Goal: Task Accomplishment & Management: Complete application form

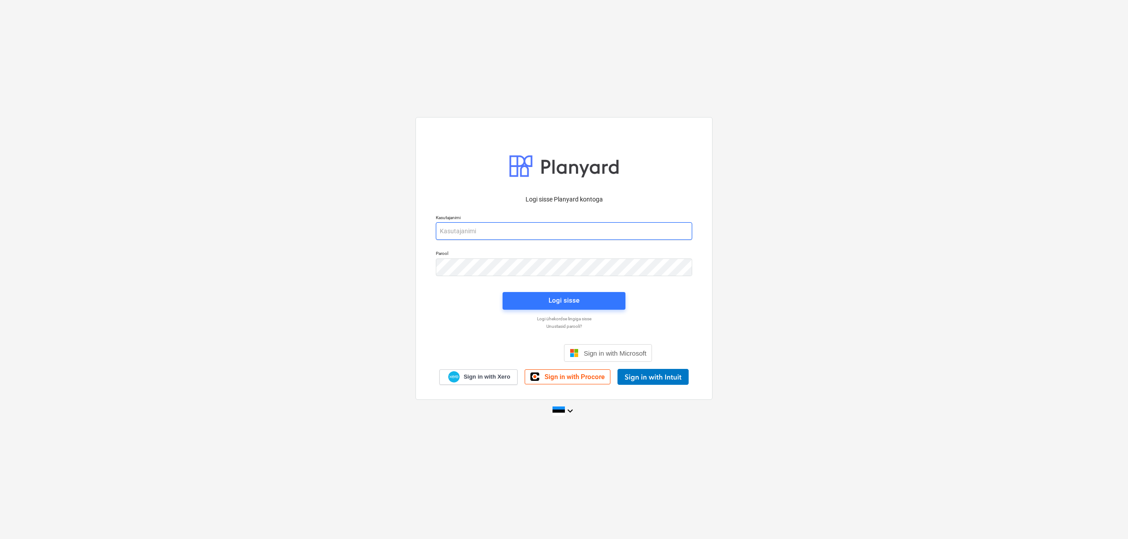
click at [589, 226] on input "email" at bounding box center [564, 231] width 256 height 18
type input "[EMAIL_ADDRESS][DOMAIN_NAME]"
click at [573, 297] on div "Logi sisse" at bounding box center [563, 300] width 31 height 11
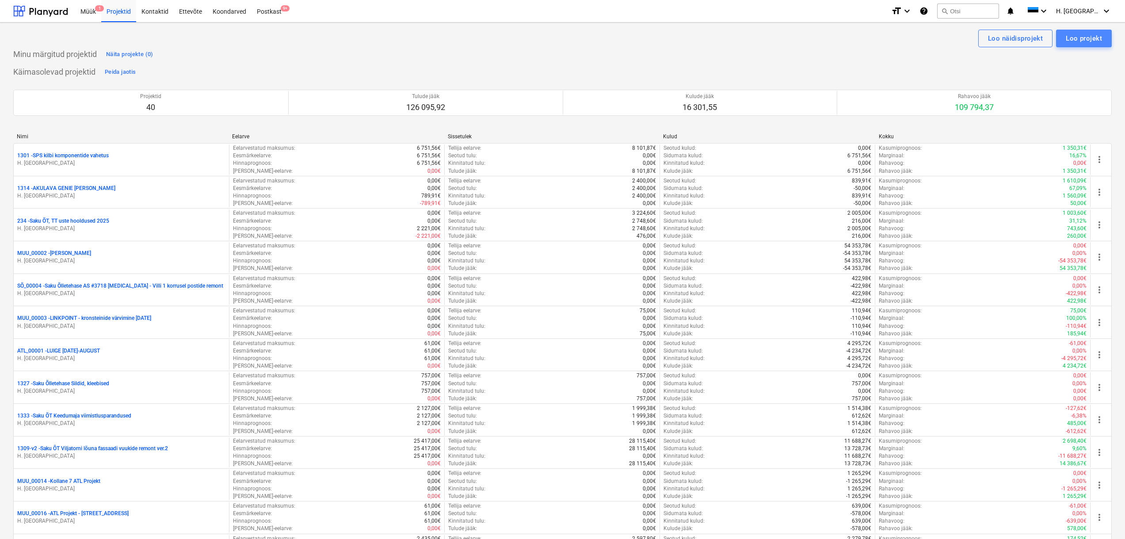
click at [1077, 38] on div "Loo projekt" at bounding box center [1083, 38] width 36 height 11
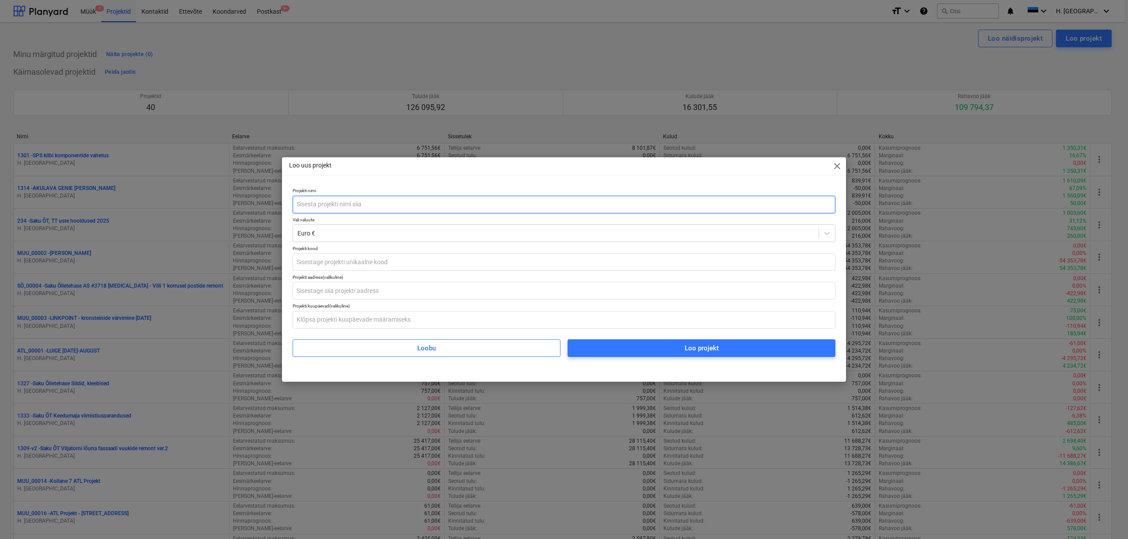
click at [553, 202] on input "text" at bounding box center [564, 205] width 543 height 18
type input "EE607 , prügimaja ukse remont [DATE]"
type input "LE_00062"
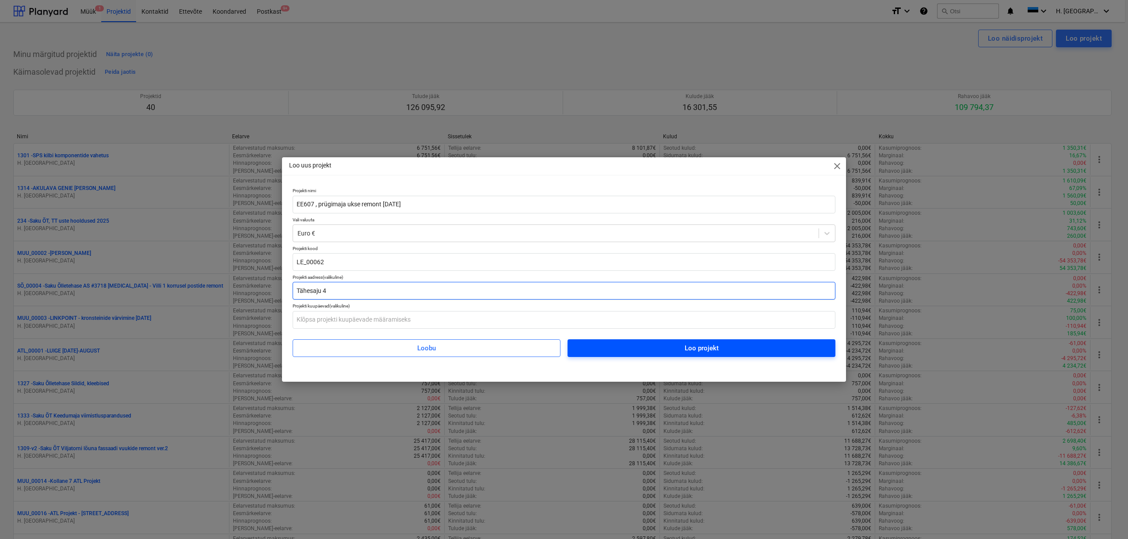
type input "Tähesaju 4"
click at [652, 353] on span "Loo projekt" at bounding box center [701, 347] width 247 height 11
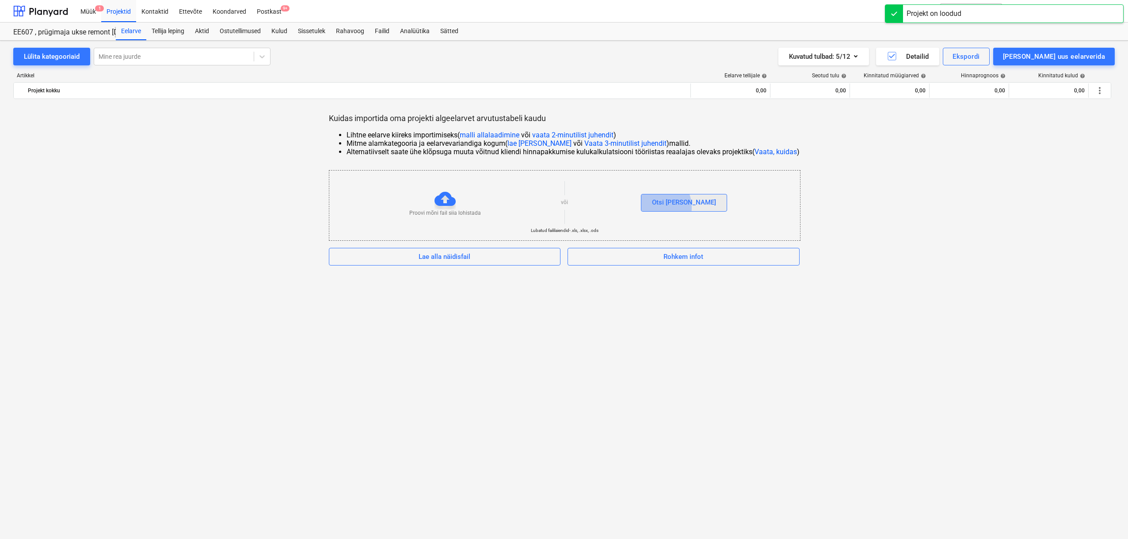
click at [672, 207] on div "Otsi [PERSON_NAME]" at bounding box center [684, 202] width 64 height 11
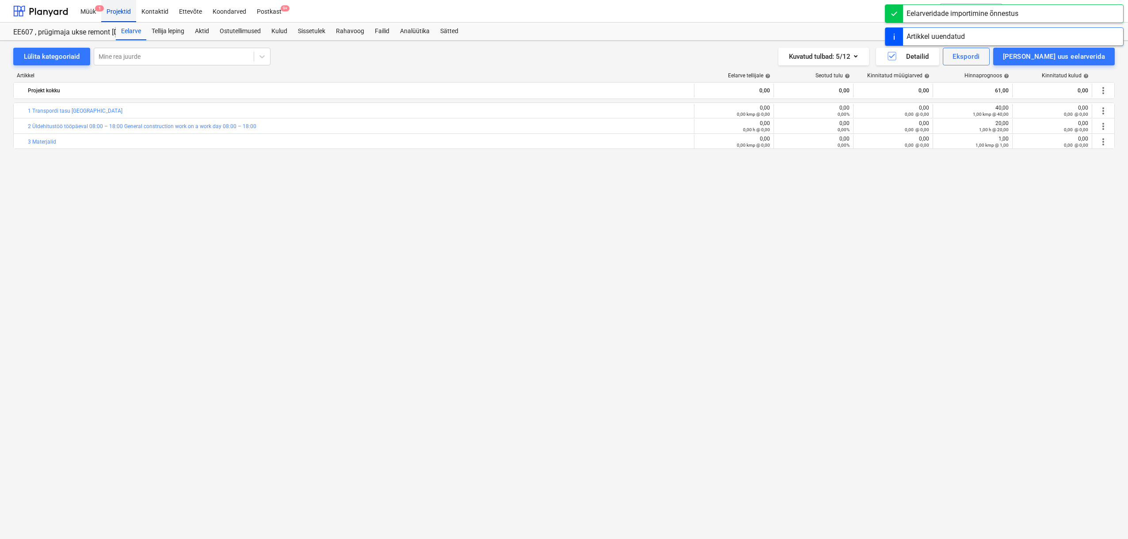
click at [126, 9] on div "Projektid" at bounding box center [118, 11] width 35 height 23
